Goal: Check status: Check status

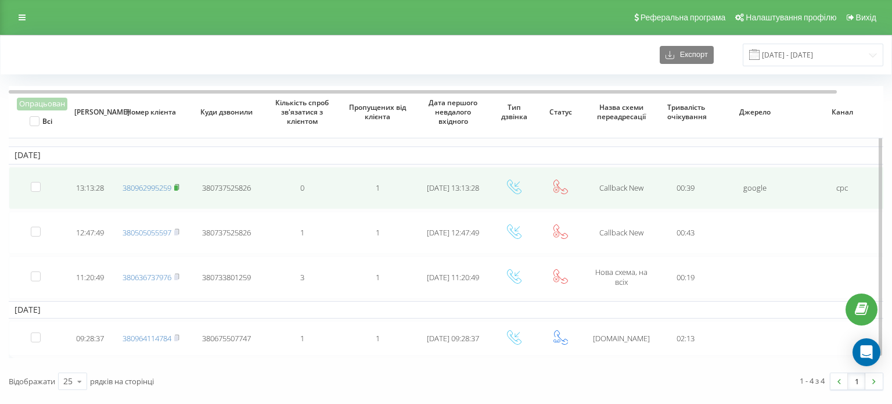
click at [177, 186] on rect at bounding box center [175, 187] width 3 height 5
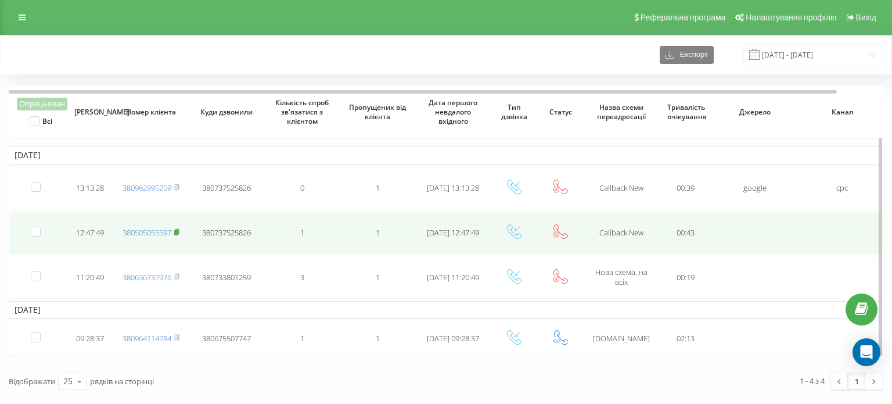
click at [178, 230] on rect at bounding box center [175, 232] width 3 height 5
